Goal: Transaction & Acquisition: Purchase product/service

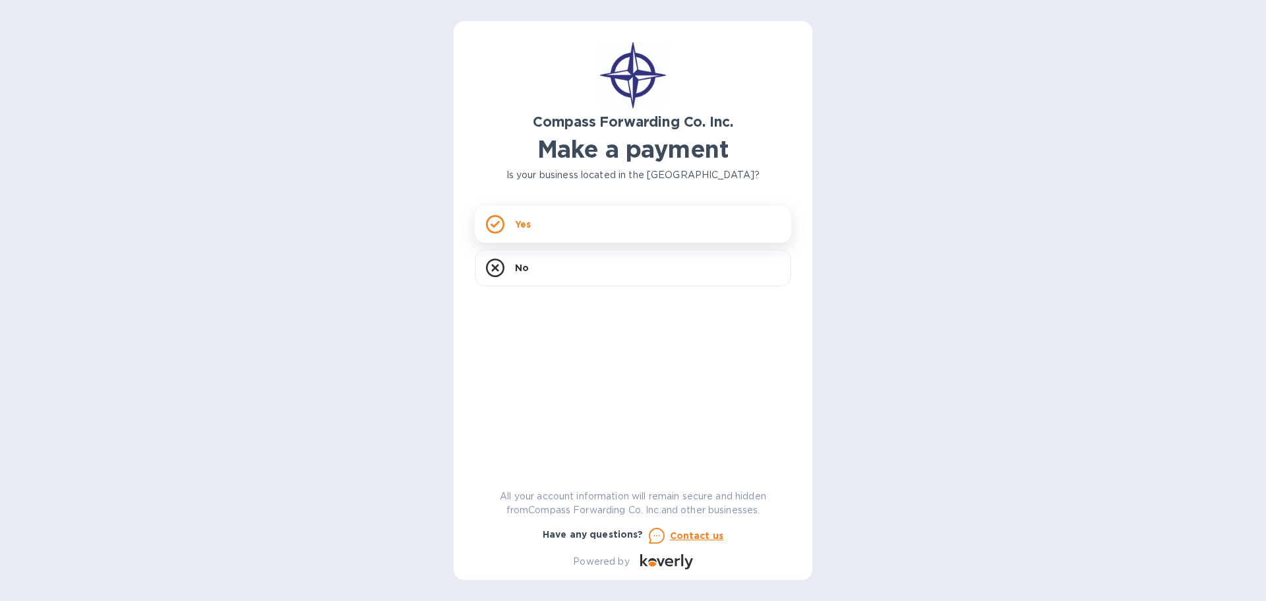
click at [495, 218] on icon at bounding box center [495, 224] width 18 height 18
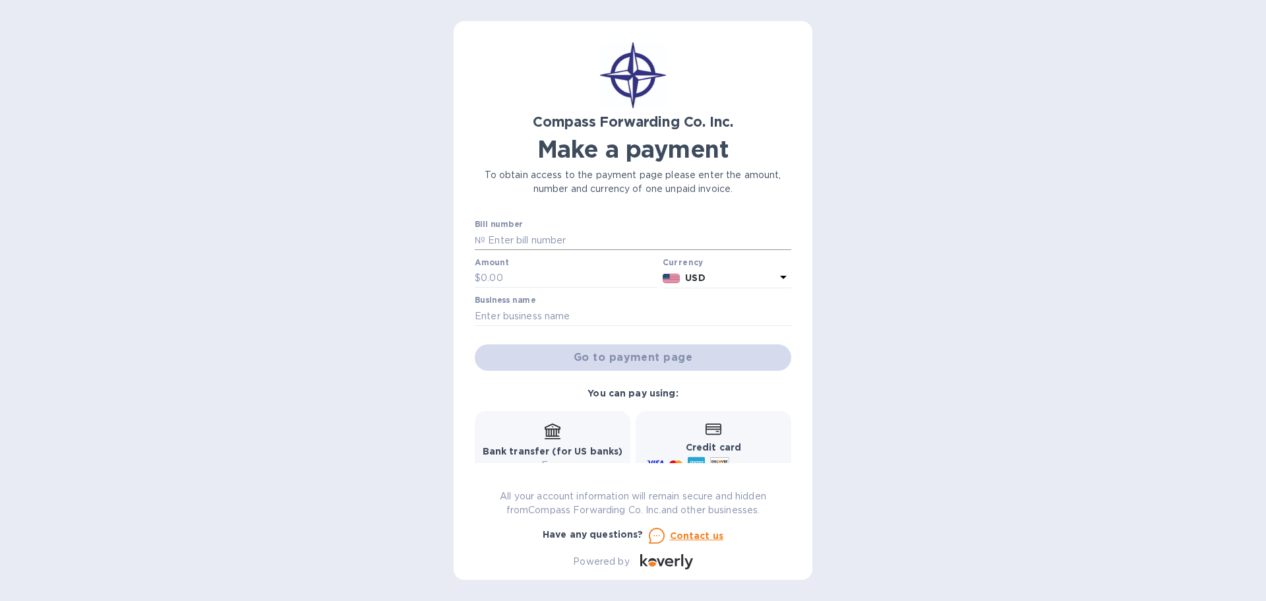
click at [591, 236] on input "text" at bounding box center [638, 240] width 306 height 20
drag, startPoint x: 557, startPoint y: 223, endPoint x: 524, endPoint y: 245, distance: 39.5
click at [555, 226] on div "Bill number №" at bounding box center [633, 235] width 317 height 30
click at [525, 243] on input "text" at bounding box center [638, 240] width 306 height 20
click at [577, 240] on input "text" at bounding box center [638, 240] width 306 height 20
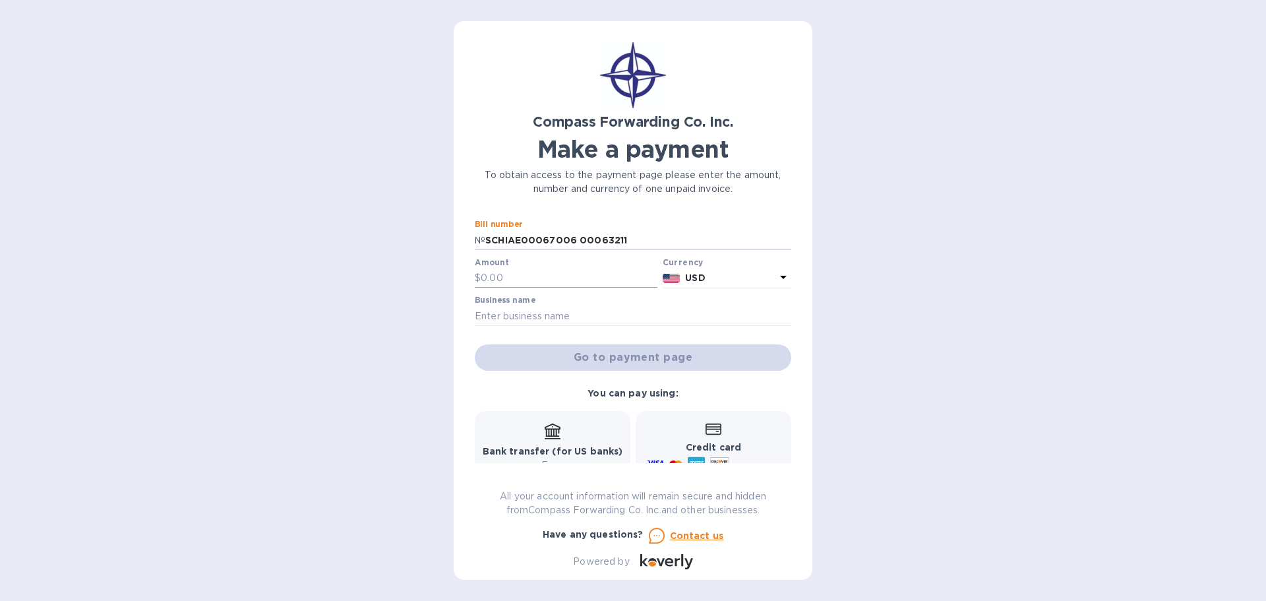
type input "SCHIAE00067006 00063211"
click at [553, 278] on input "text" at bounding box center [569, 278] width 177 height 20
type input "3,073.14"
click at [581, 304] on div "Business name" at bounding box center [633, 310] width 317 height 30
click at [547, 311] on input "text" at bounding box center [633, 316] width 317 height 20
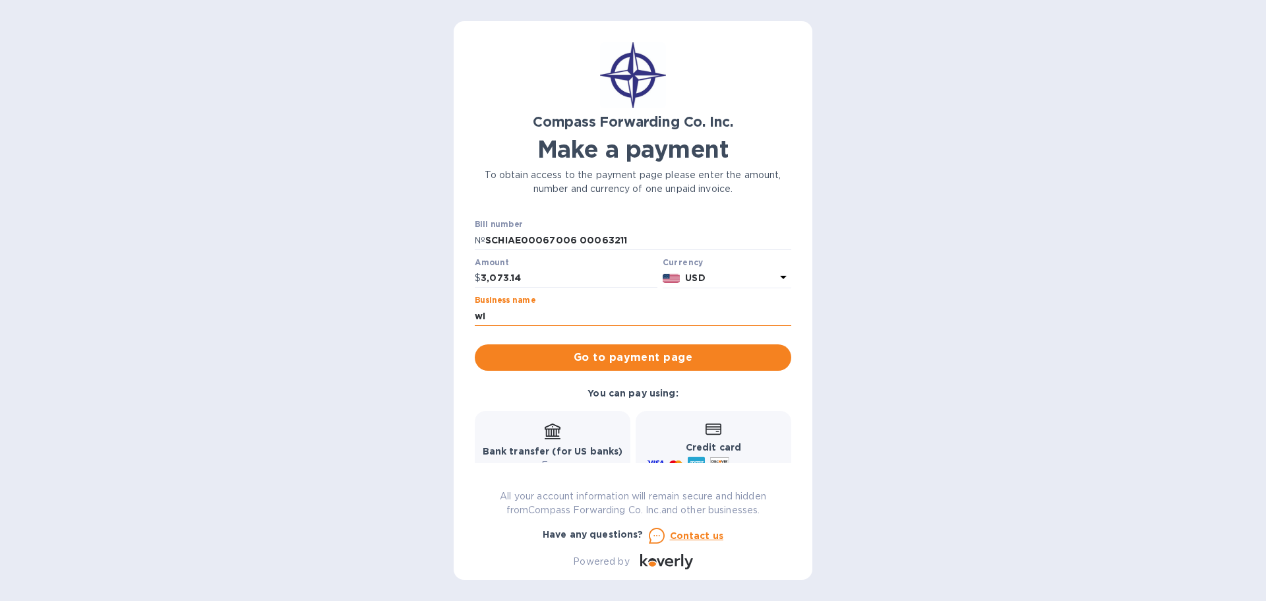
type input "w"
type input "WIN WIN AVIATION, INC"
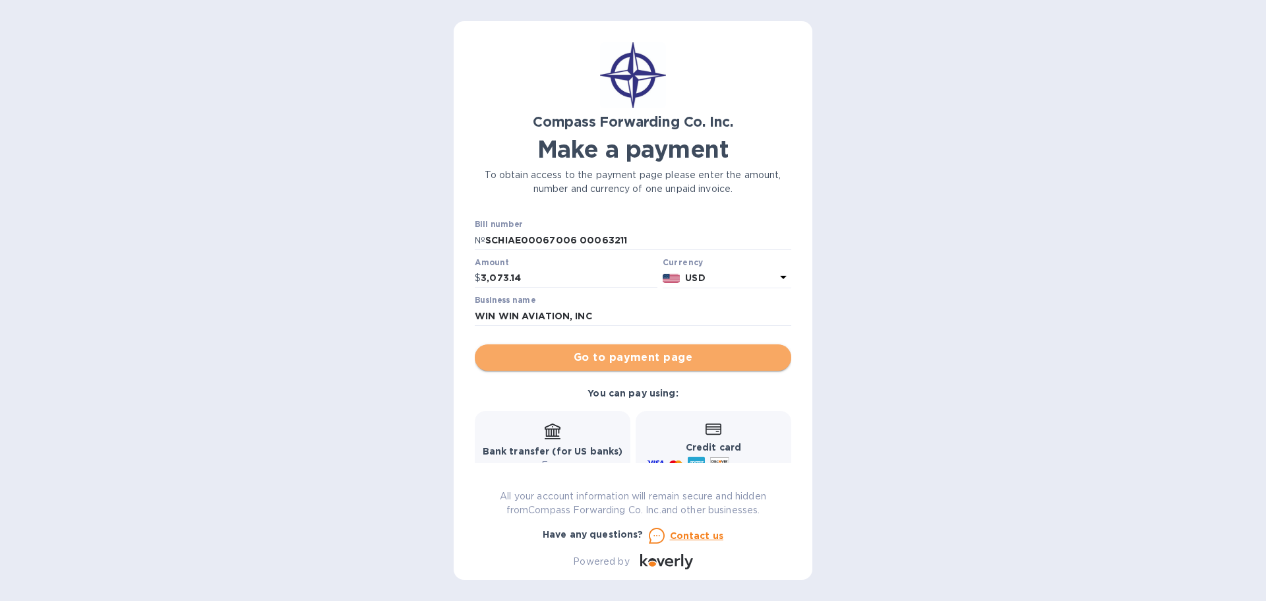
click at [666, 357] on span "Go to payment page" at bounding box center [632, 358] width 295 height 16
